Goal: Navigation & Orientation: Understand site structure

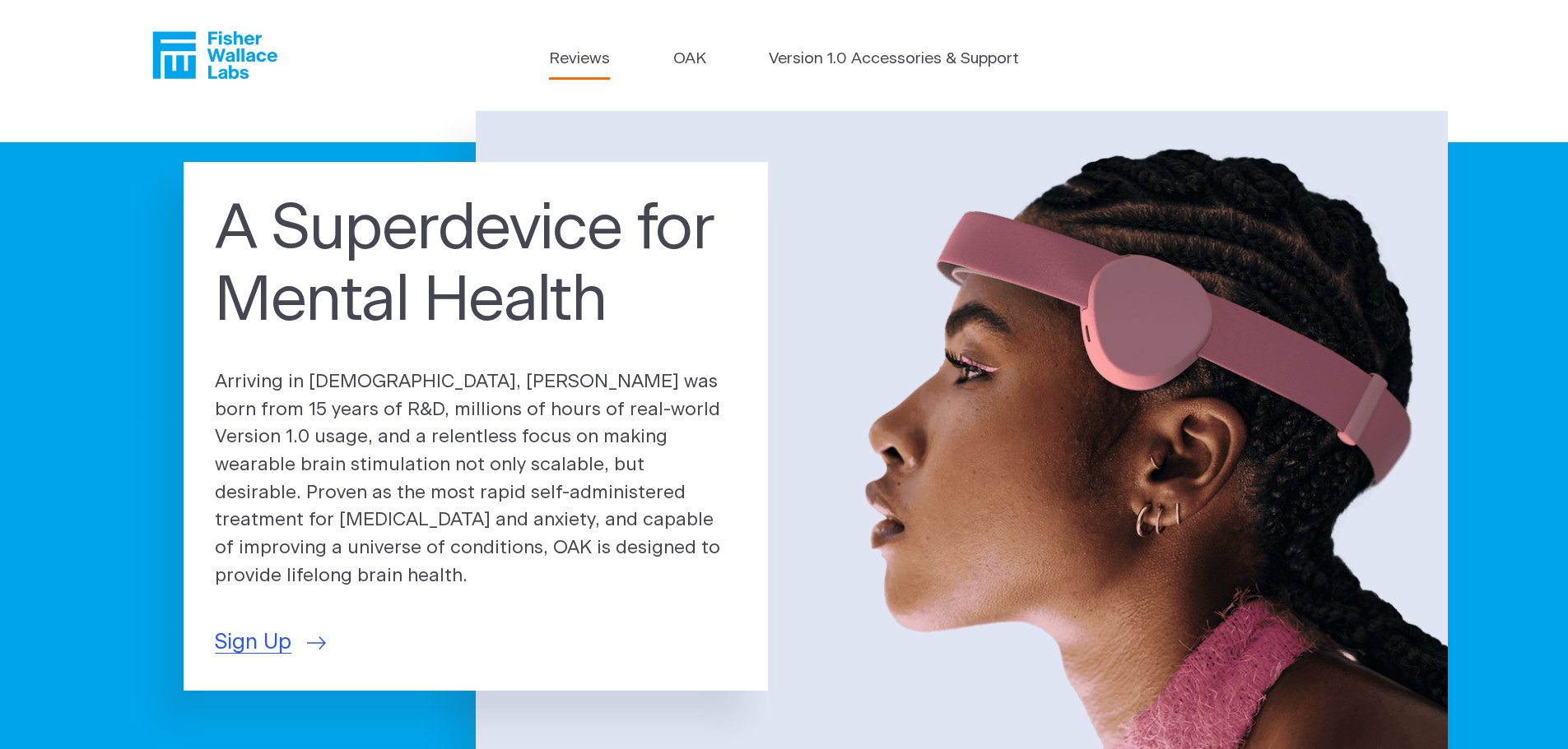
click at [591, 64] on link "Reviews" at bounding box center [579, 60] width 61 height 24
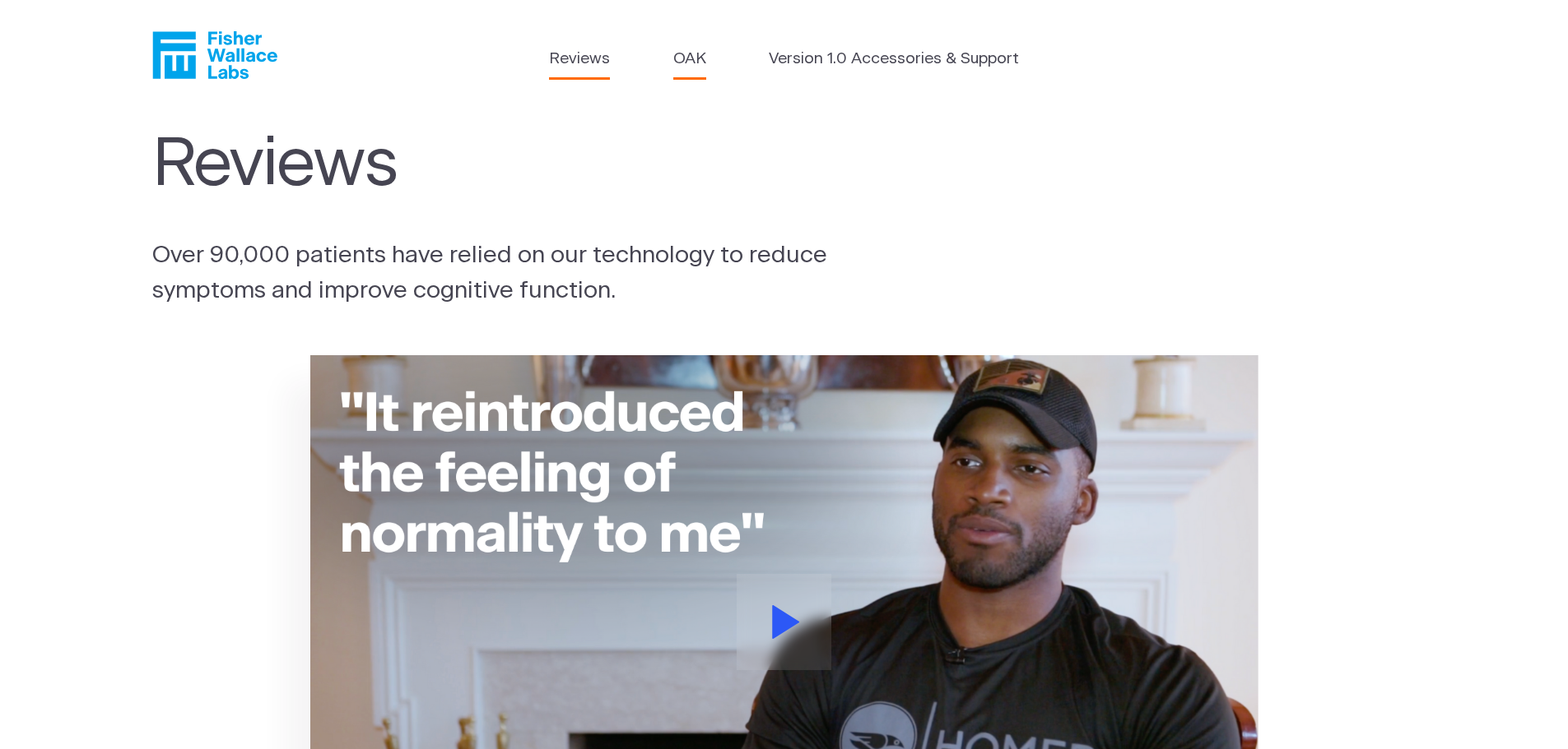
click at [699, 59] on link "OAK" at bounding box center [690, 60] width 33 height 24
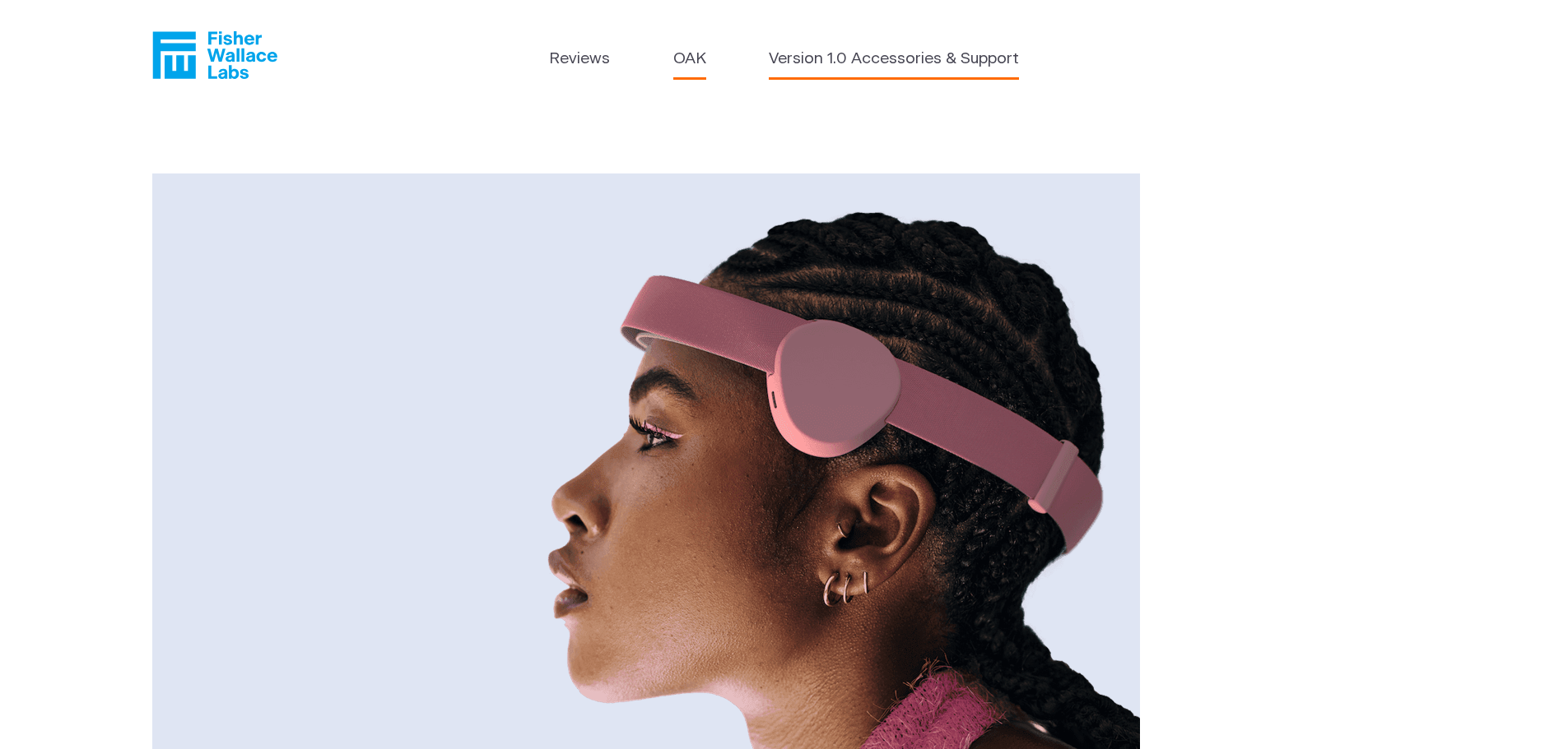
click at [920, 48] on link "Version 1.0 Accessories & Support" at bounding box center [894, 60] width 250 height 24
